Goal: Entertainment & Leisure: Consume media (video, audio)

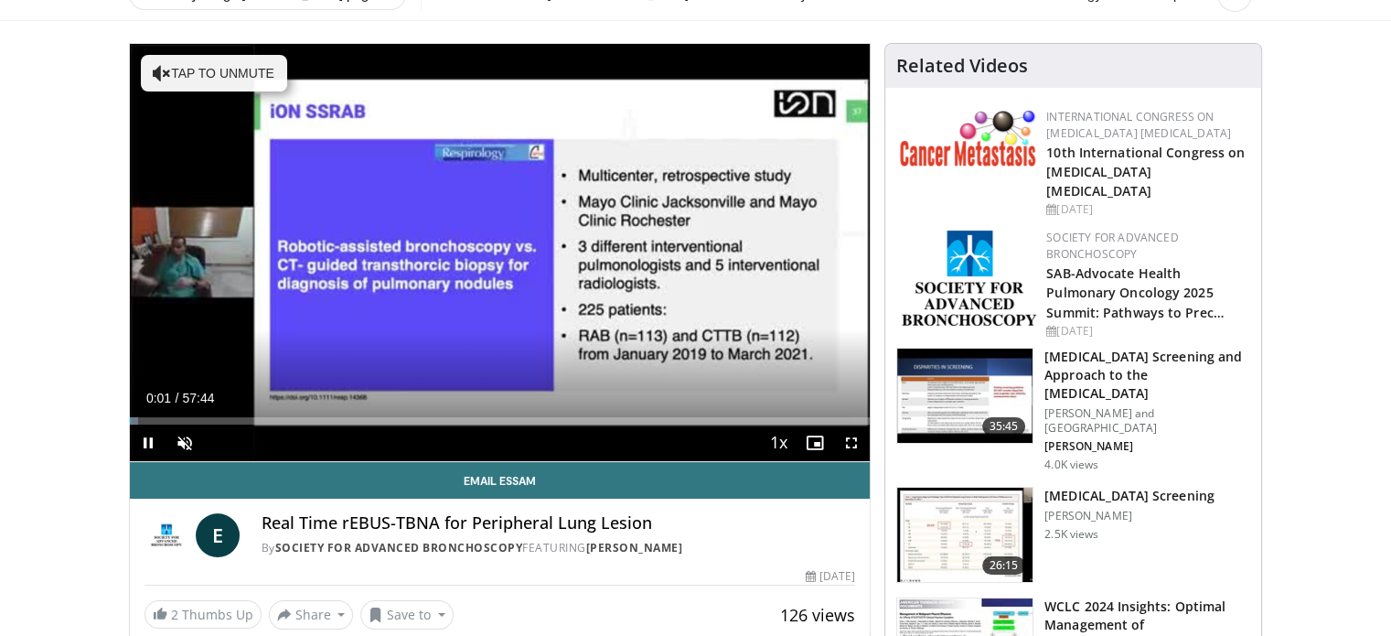
scroll to position [102, 0]
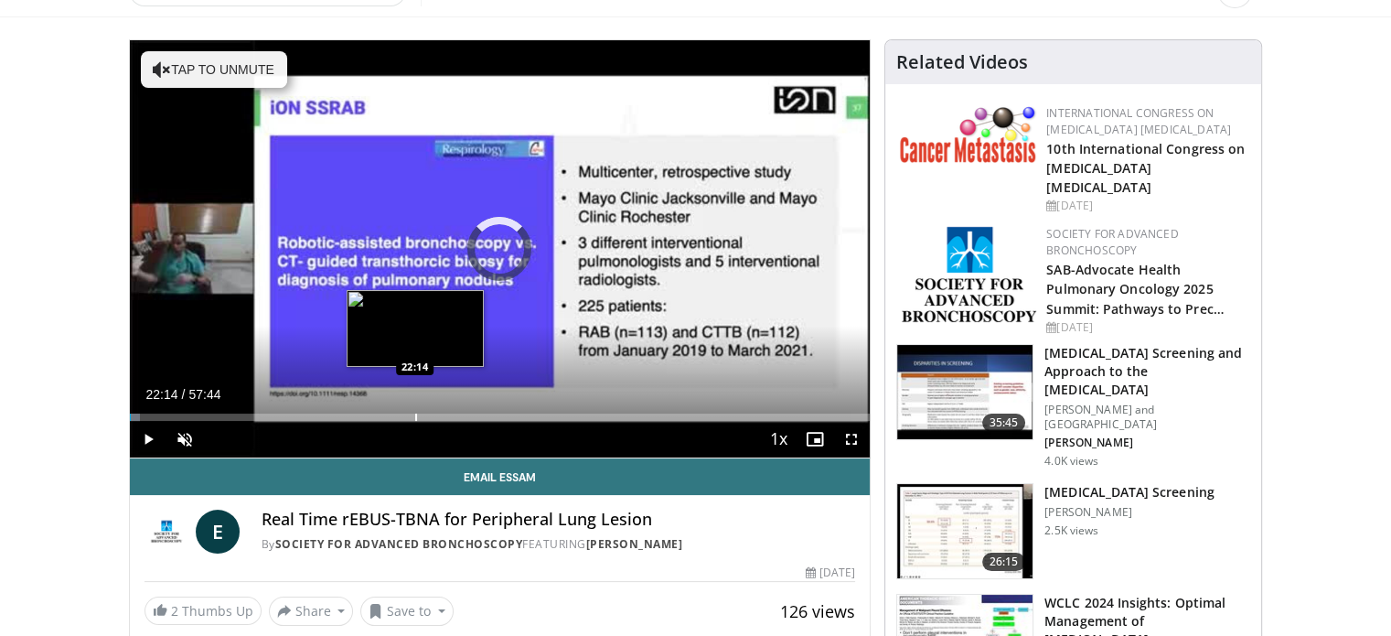
click at [415, 414] on div "Progress Bar" at bounding box center [416, 416] width 2 height 7
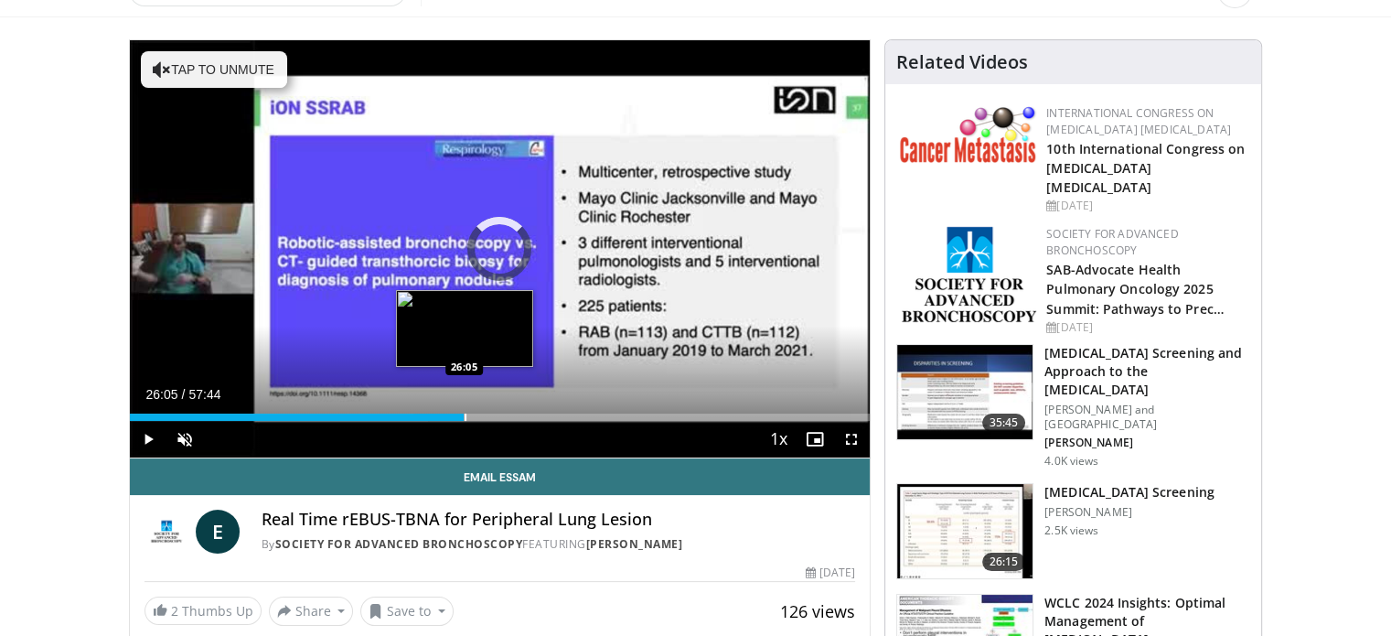
click at [464, 412] on div "Loaded : 40.35% 26:05 26:05" at bounding box center [500, 411] width 741 height 17
click at [477, 416] on div "Progress Bar" at bounding box center [478, 416] width 2 height 7
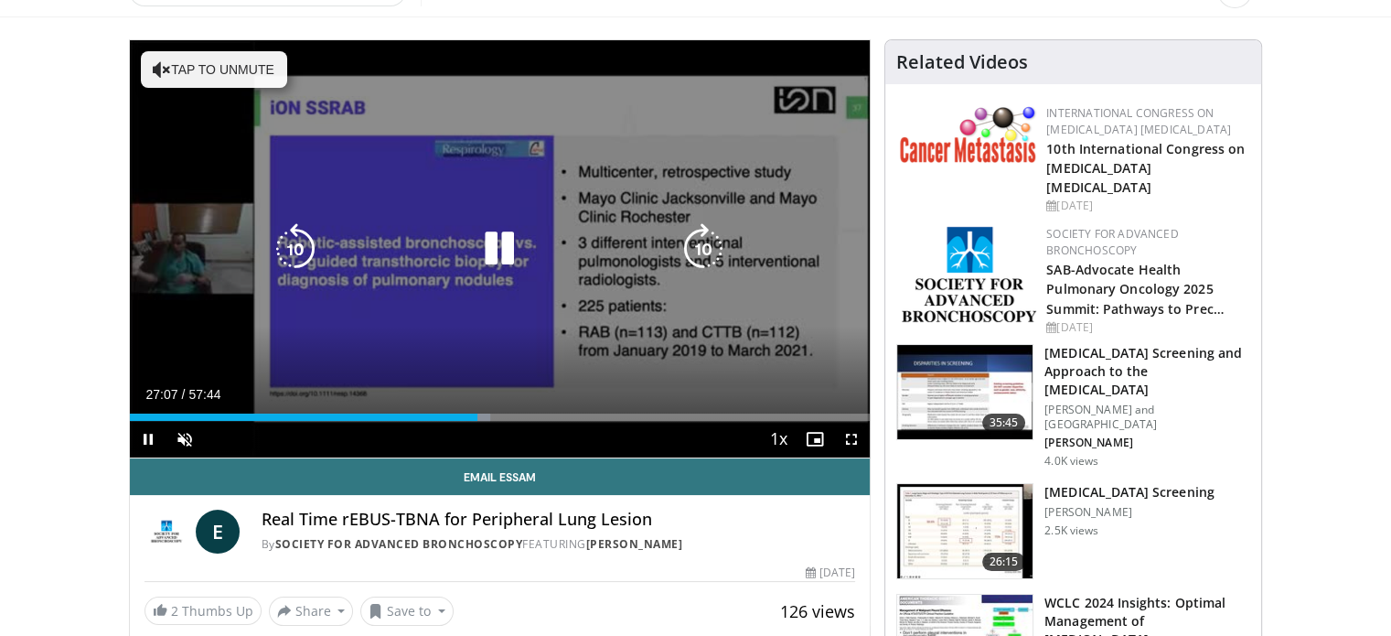
click at [220, 58] on button "Tap to unmute" at bounding box center [214, 69] width 146 height 37
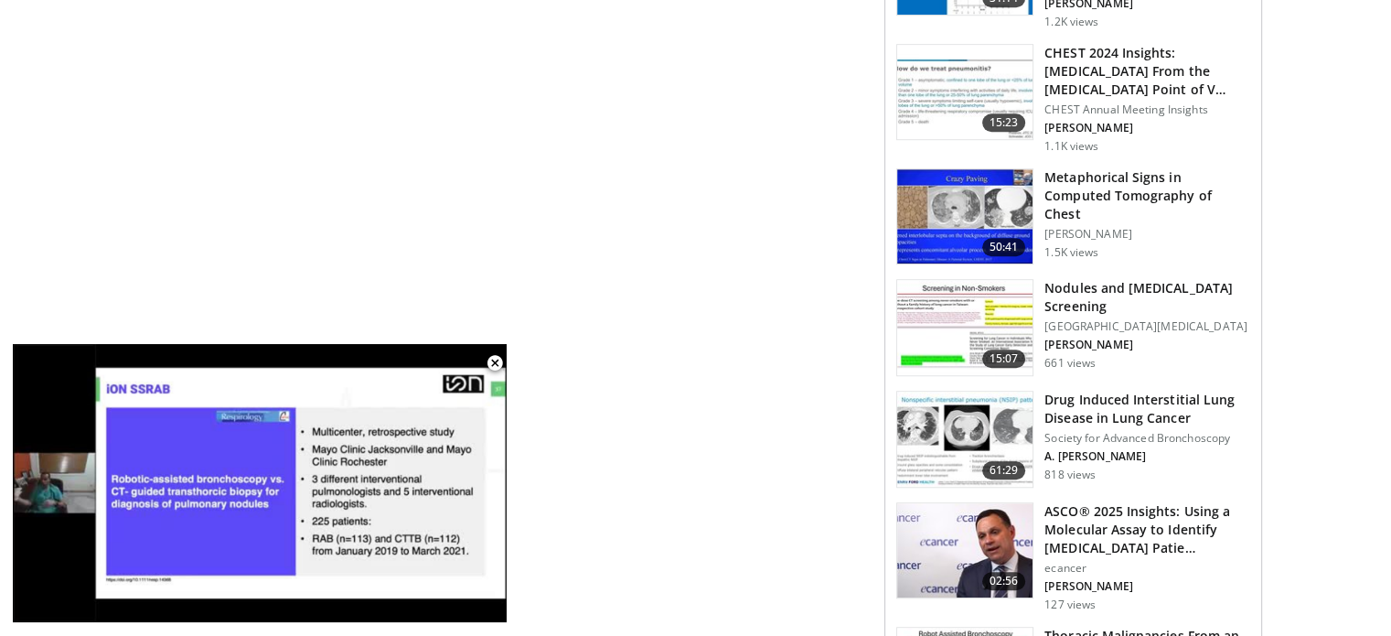
scroll to position [1274, 0]
click at [1114, 392] on h3 "Drug Induced Interstitial Lung Disease in Lung Cancer" at bounding box center [1148, 410] width 206 height 37
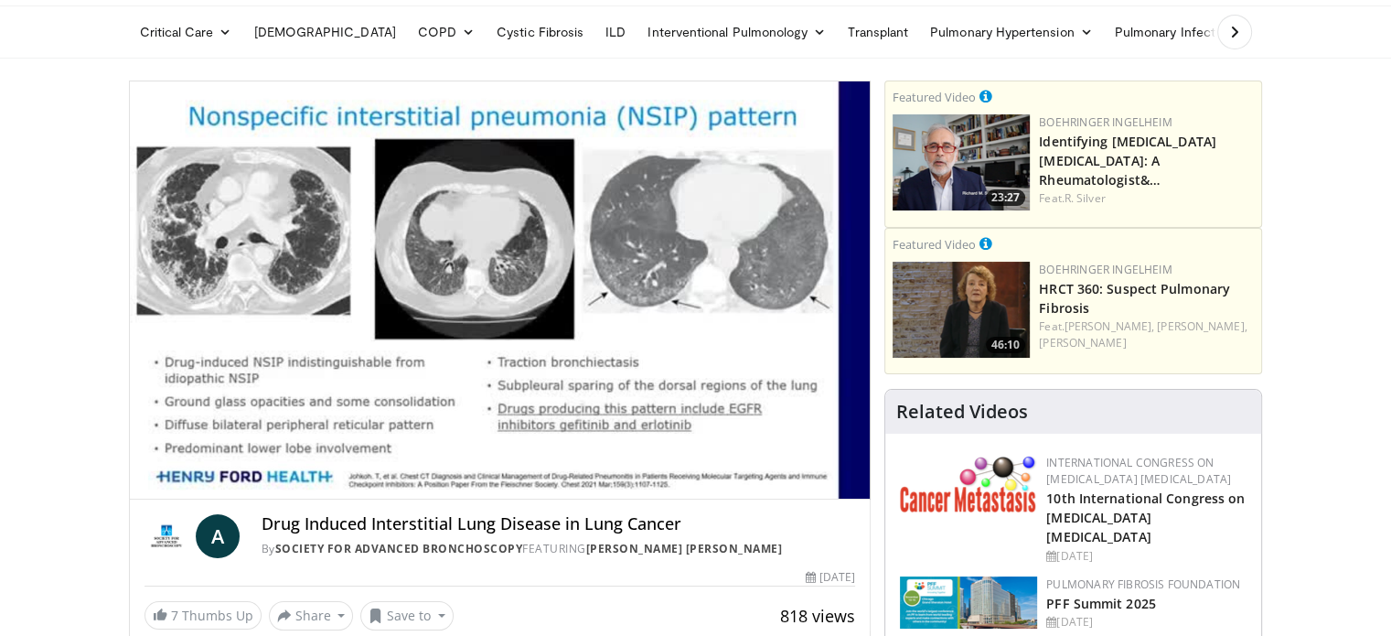
scroll to position [59, 0]
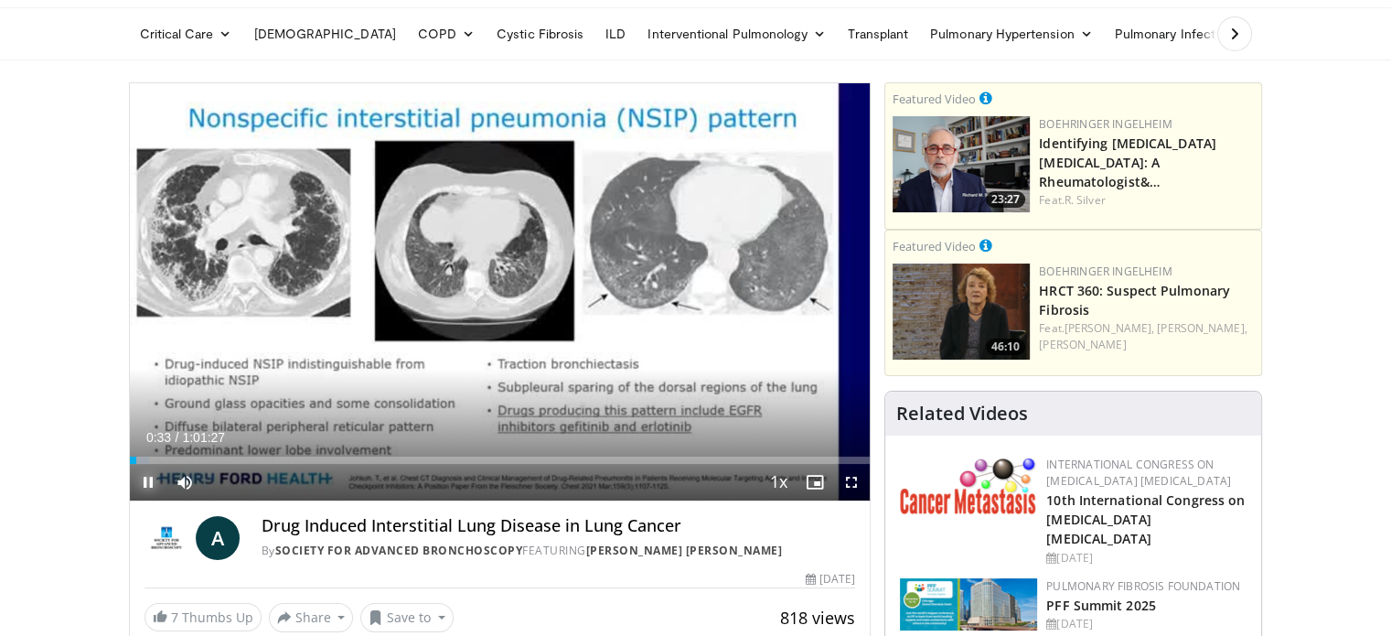
click at [147, 479] on span "Video Player" at bounding box center [148, 482] width 37 height 37
